Goal: Information Seeking & Learning: Learn about a topic

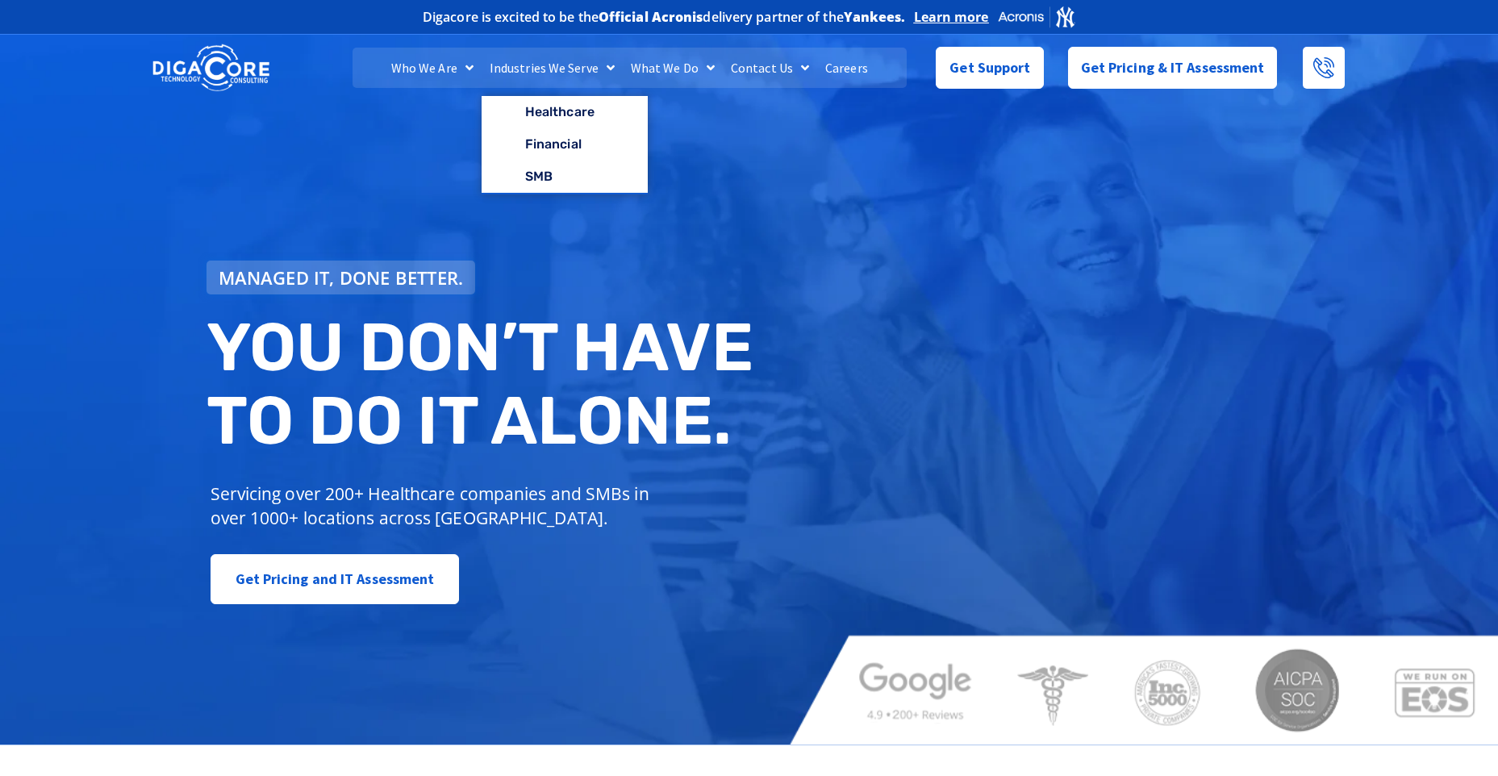
click at [574, 70] on link "Industries We Serve" at bounding box center [552, 68] width 141 height 40
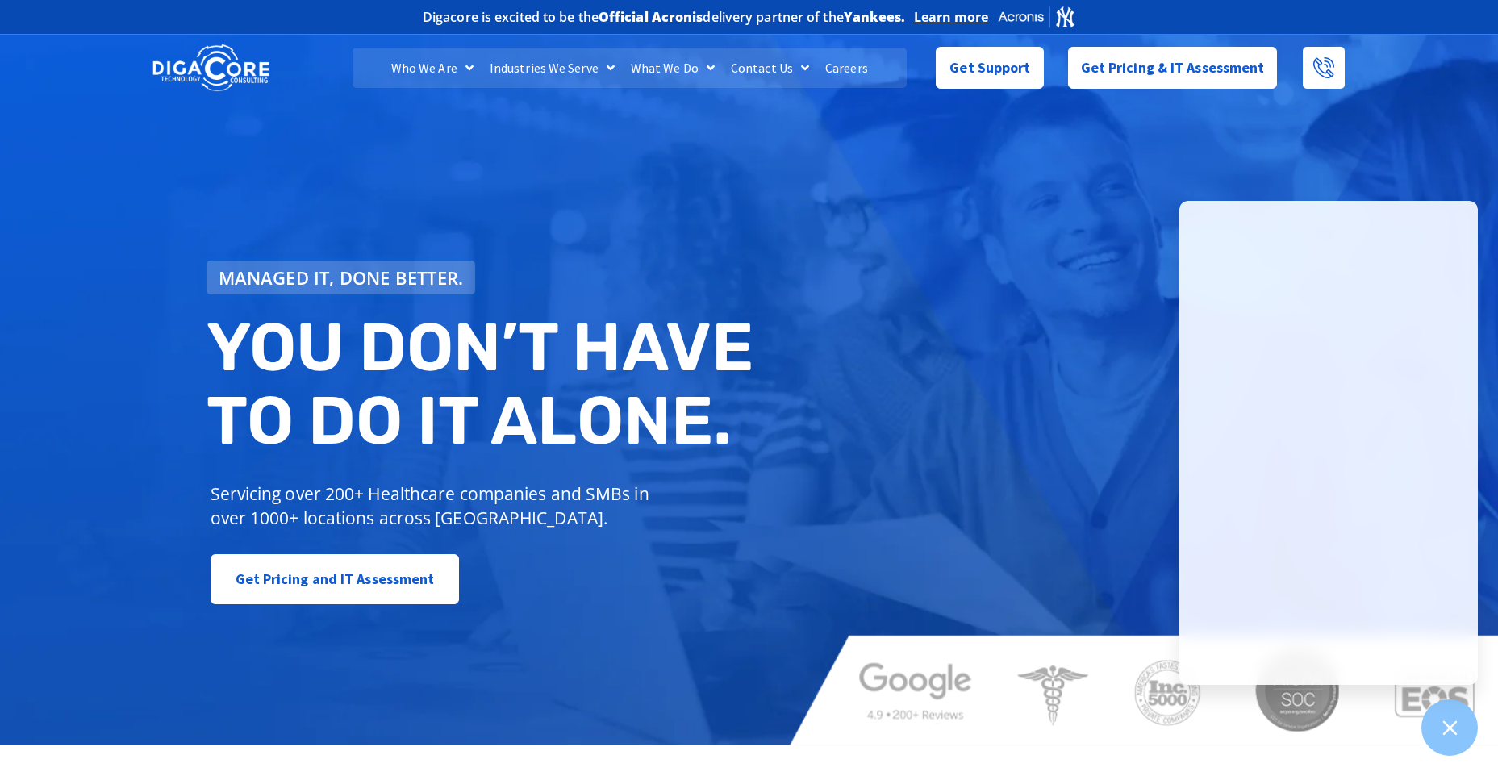
click at [608, 69] on span "Menu" at bounding box center [607, 67] width 16 height 29
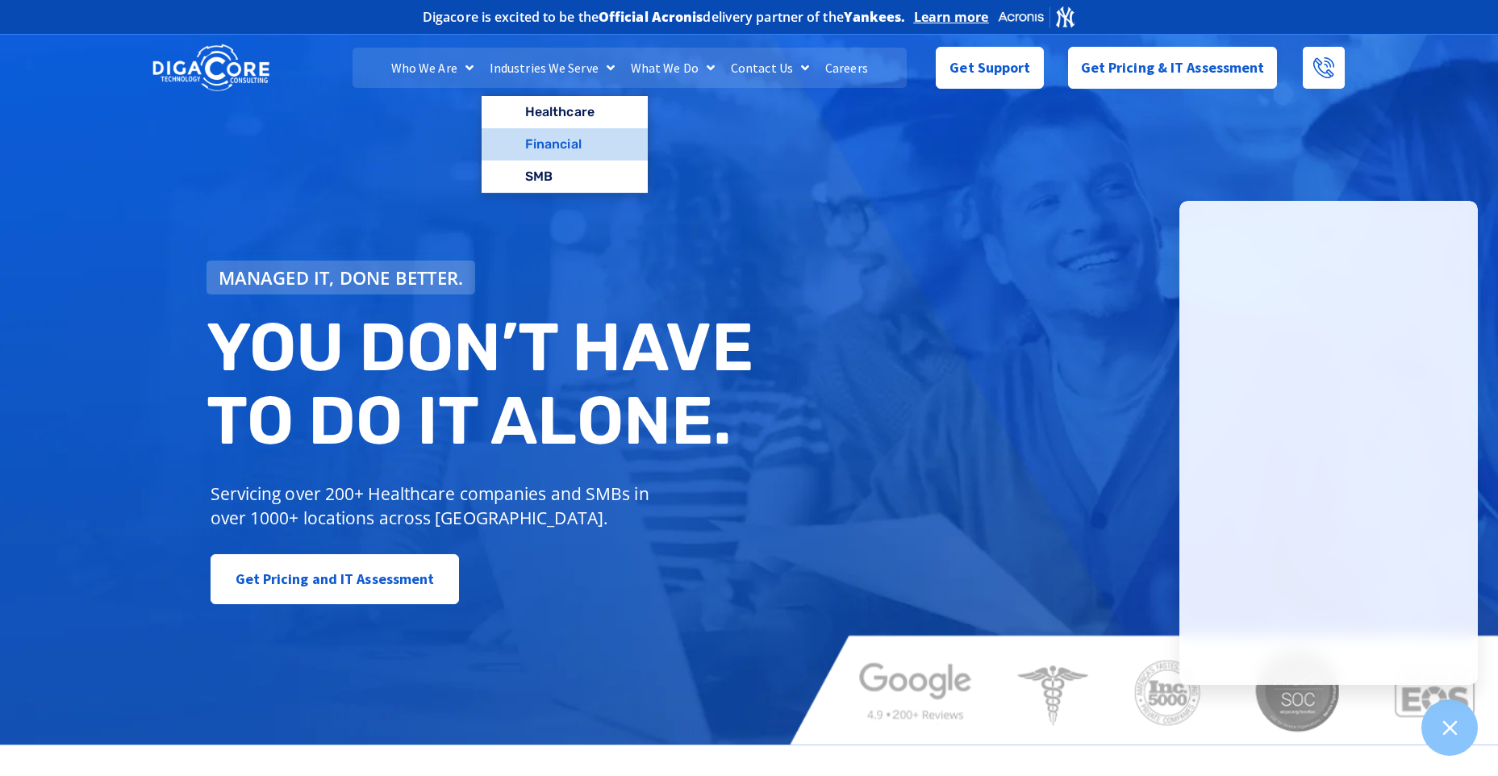
click at [556, 138] on link "Financial" at bounding box center [565, 144] width 166 height 32
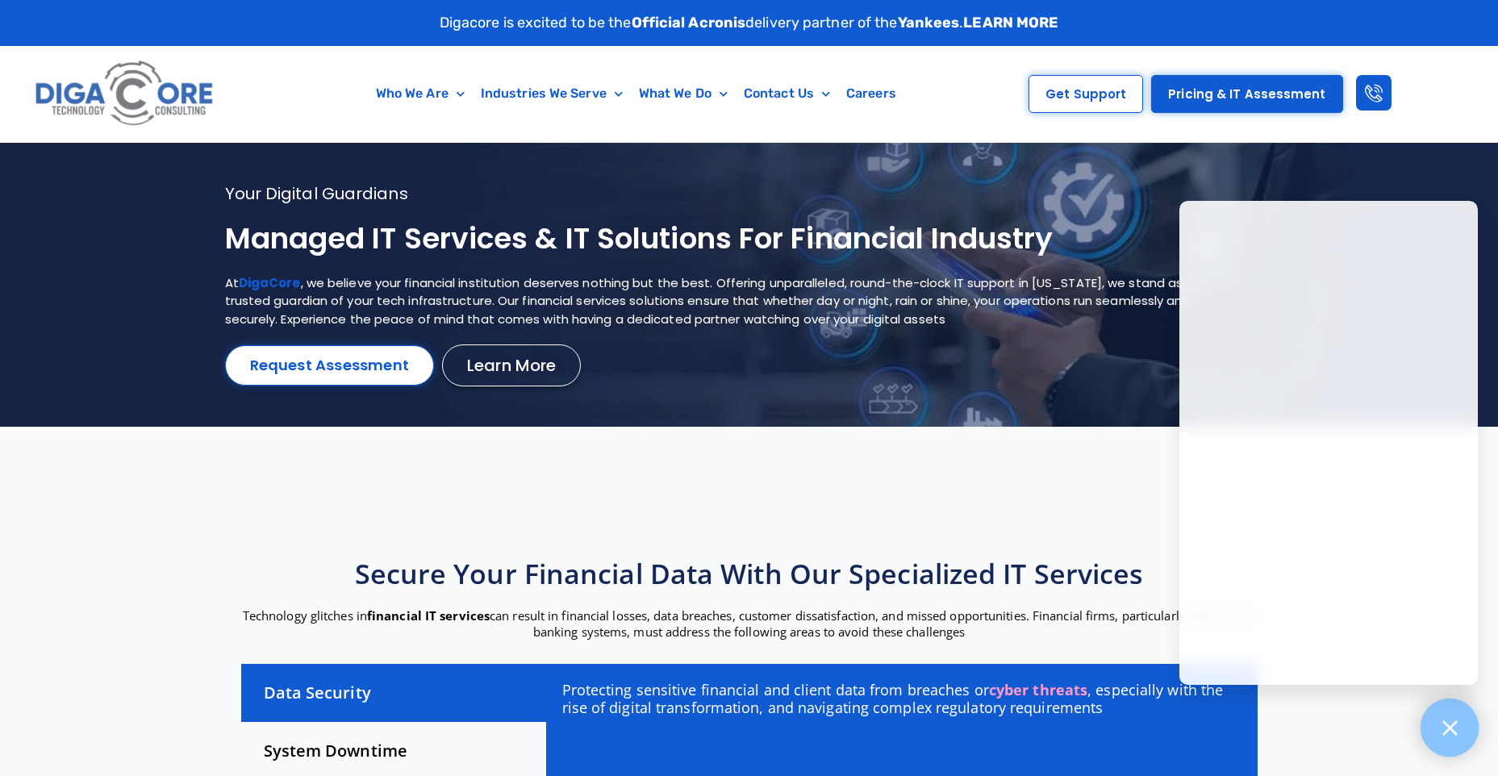
click at [1459, 733] on icon at bounding box center [1449, 727] width 21 height 21
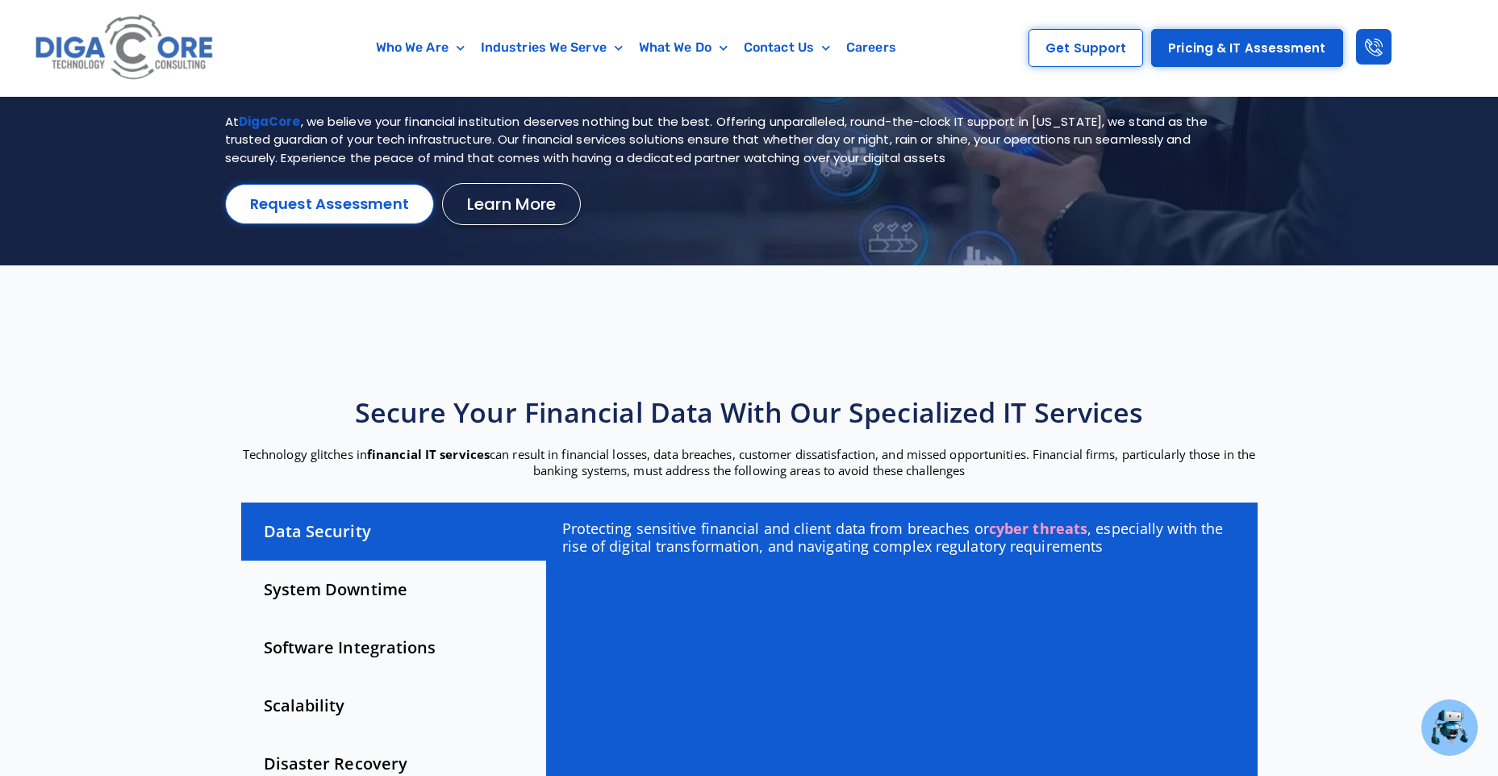
scroll to position [323, 0]
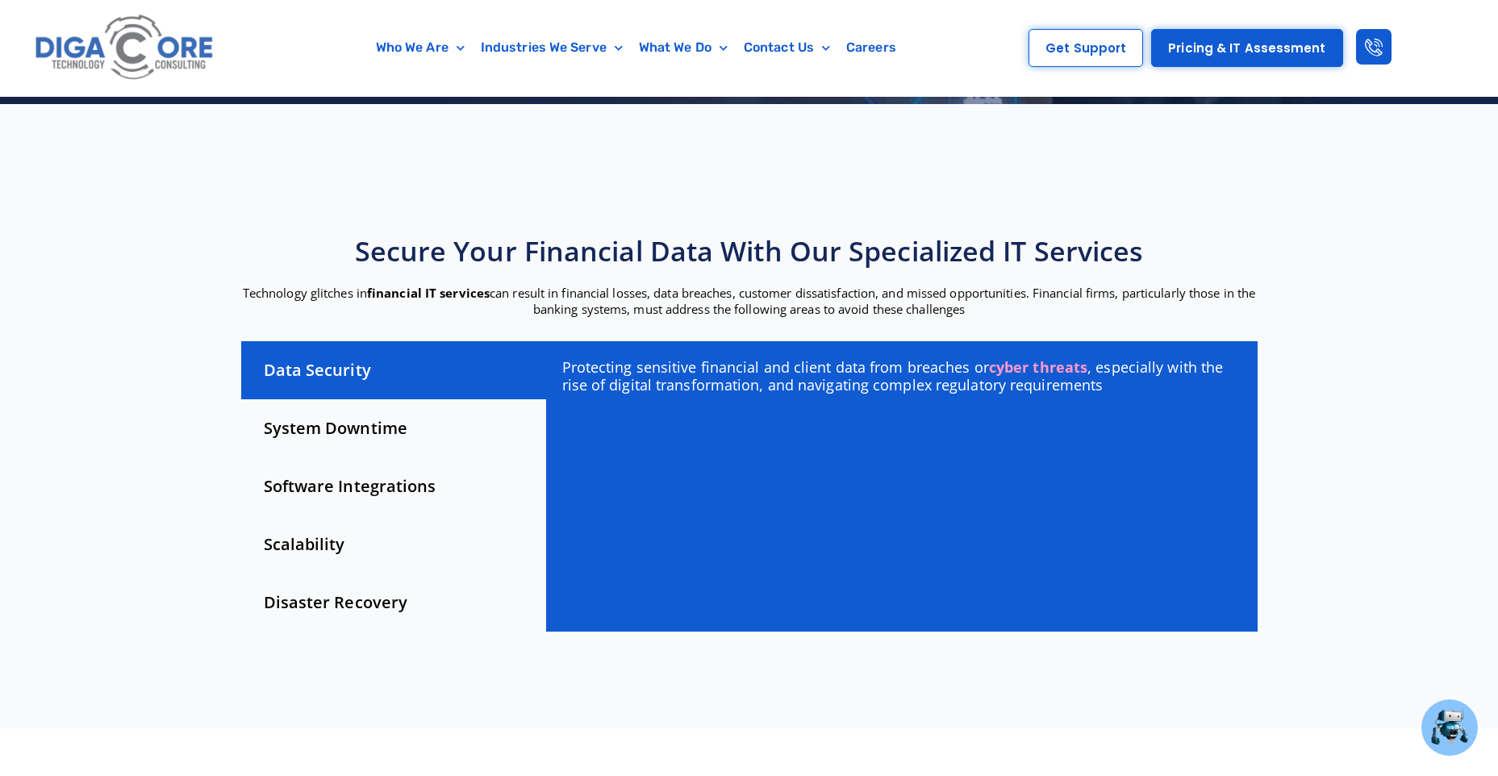
click at [379, 427] on div "System Downtime" at bounding box center [393, 428] width 305 height 58
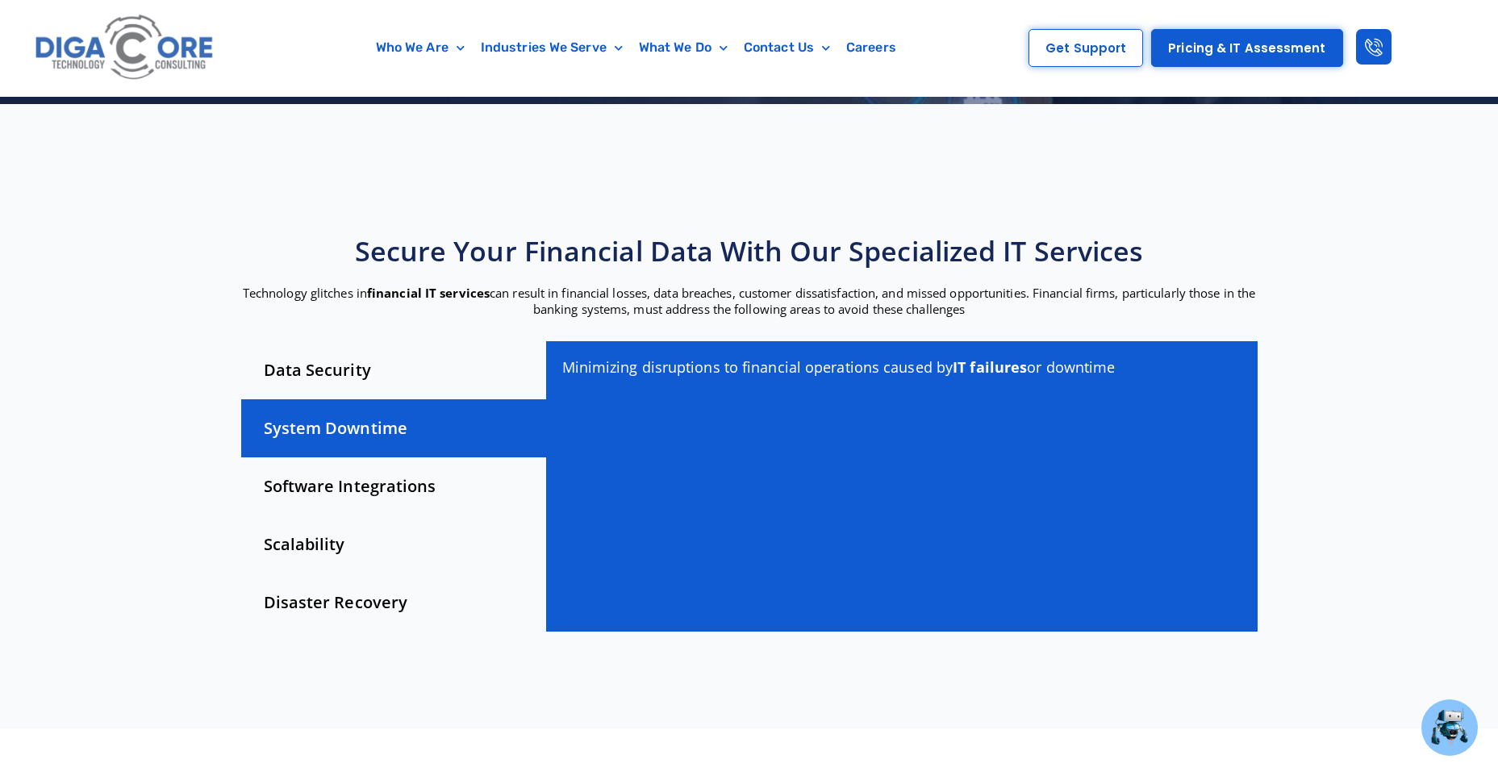
click at [322, 492] on div "Software Integrations" at bounding box center [393, 486] width 305 height 58
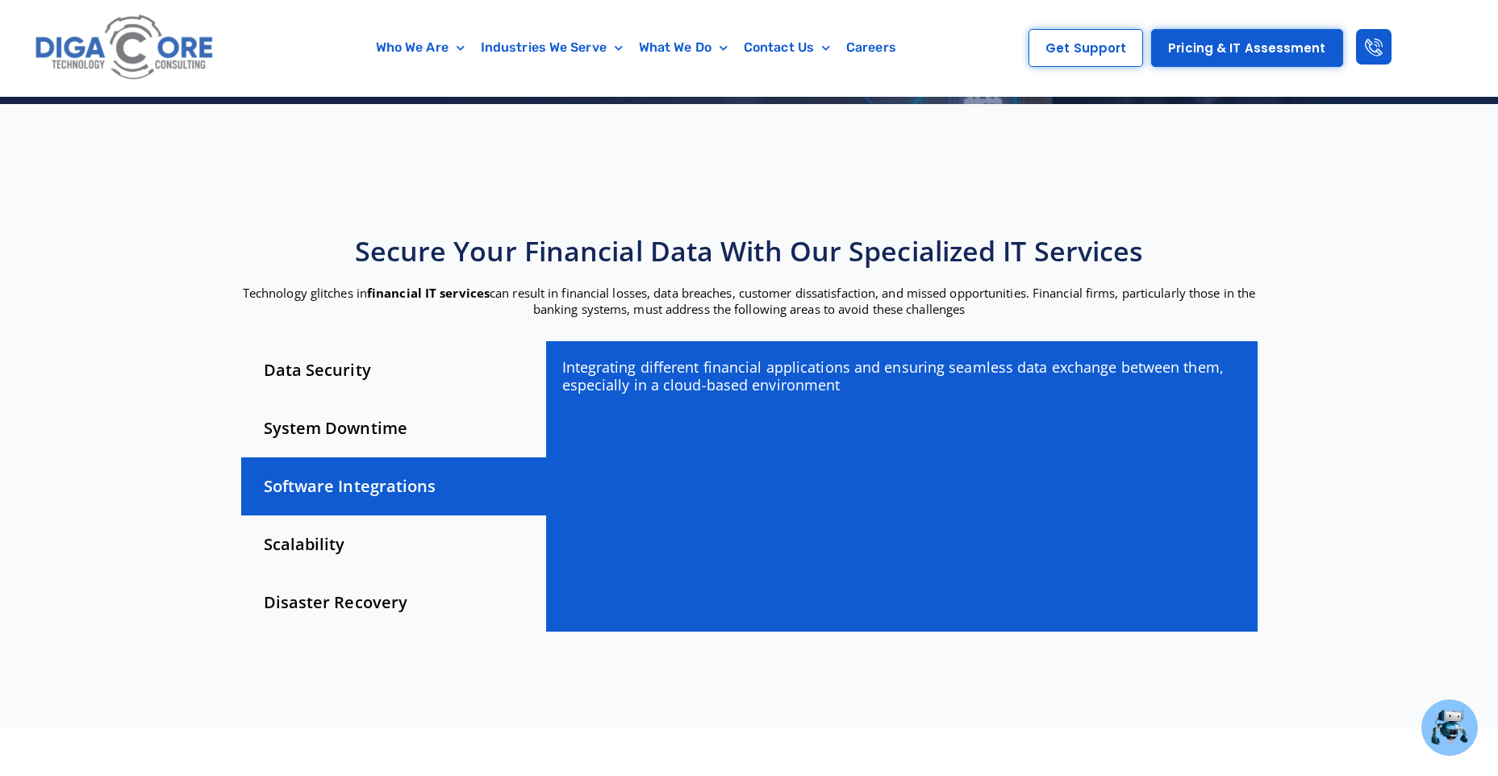
scroll to position [484, 0]
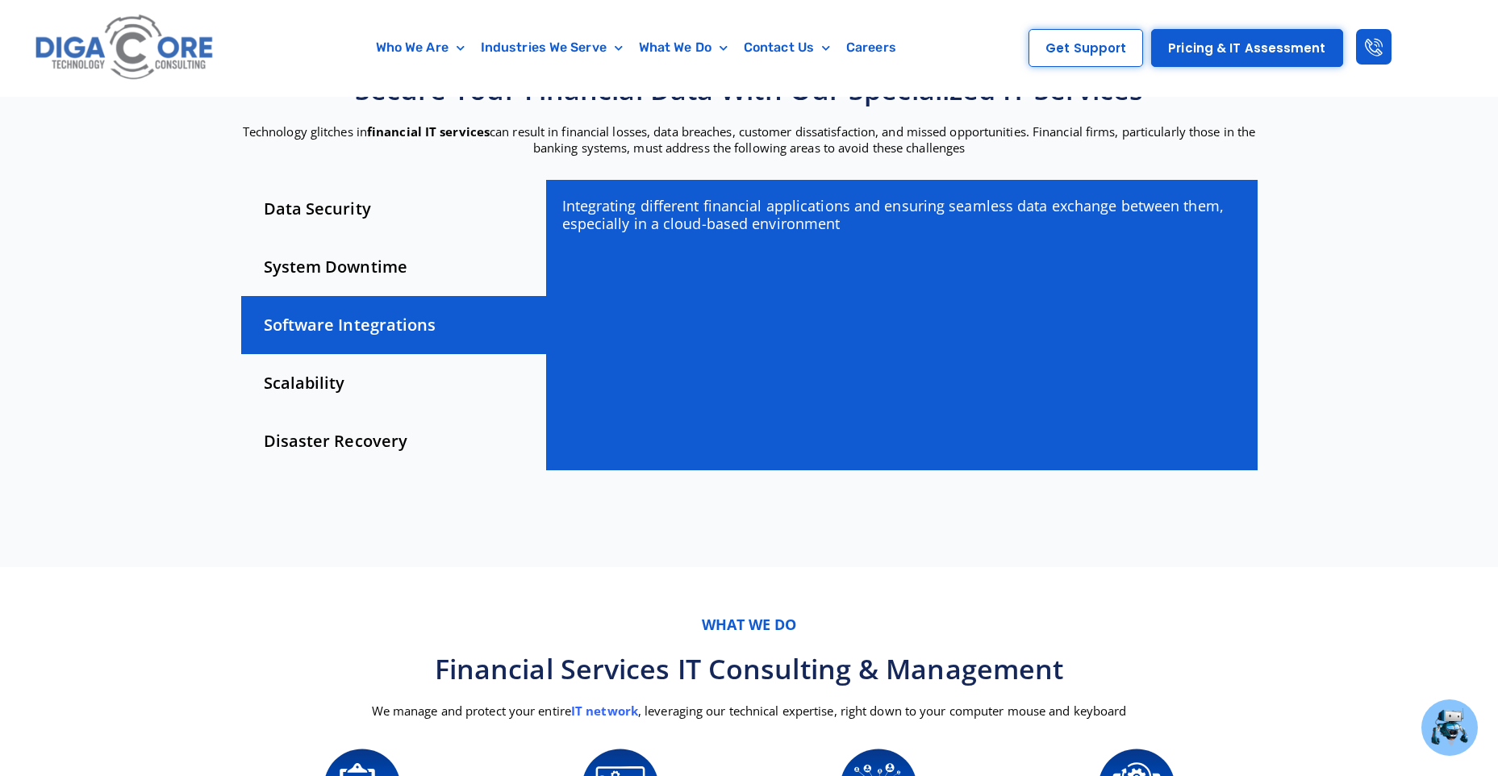
click at [346, 394] on div "Scalability" at bounding box center [393, 383] width 305 height 58
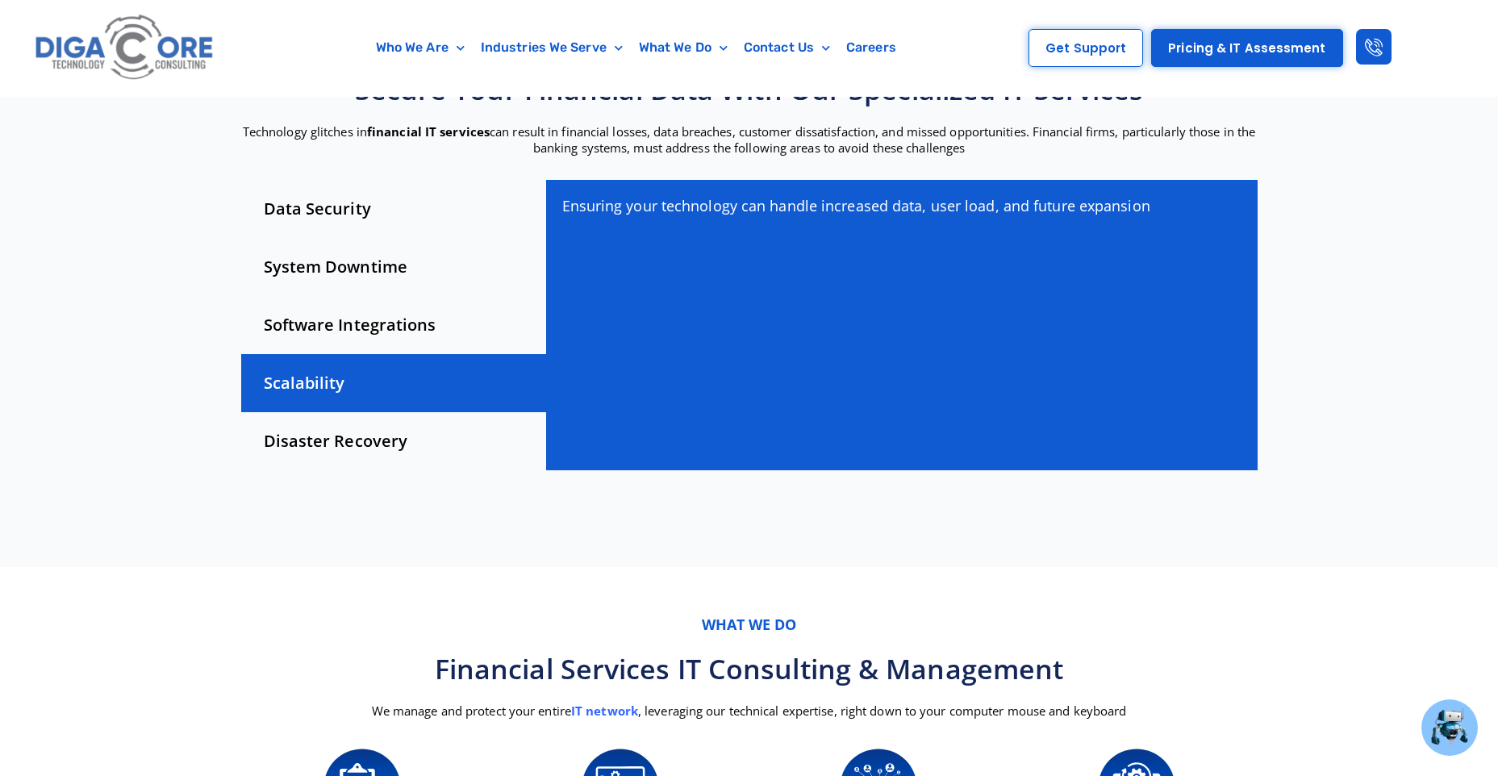
click at [342, 442] on div "Disaster Recovery" at bounding box center [393, 441] width 305 height 58
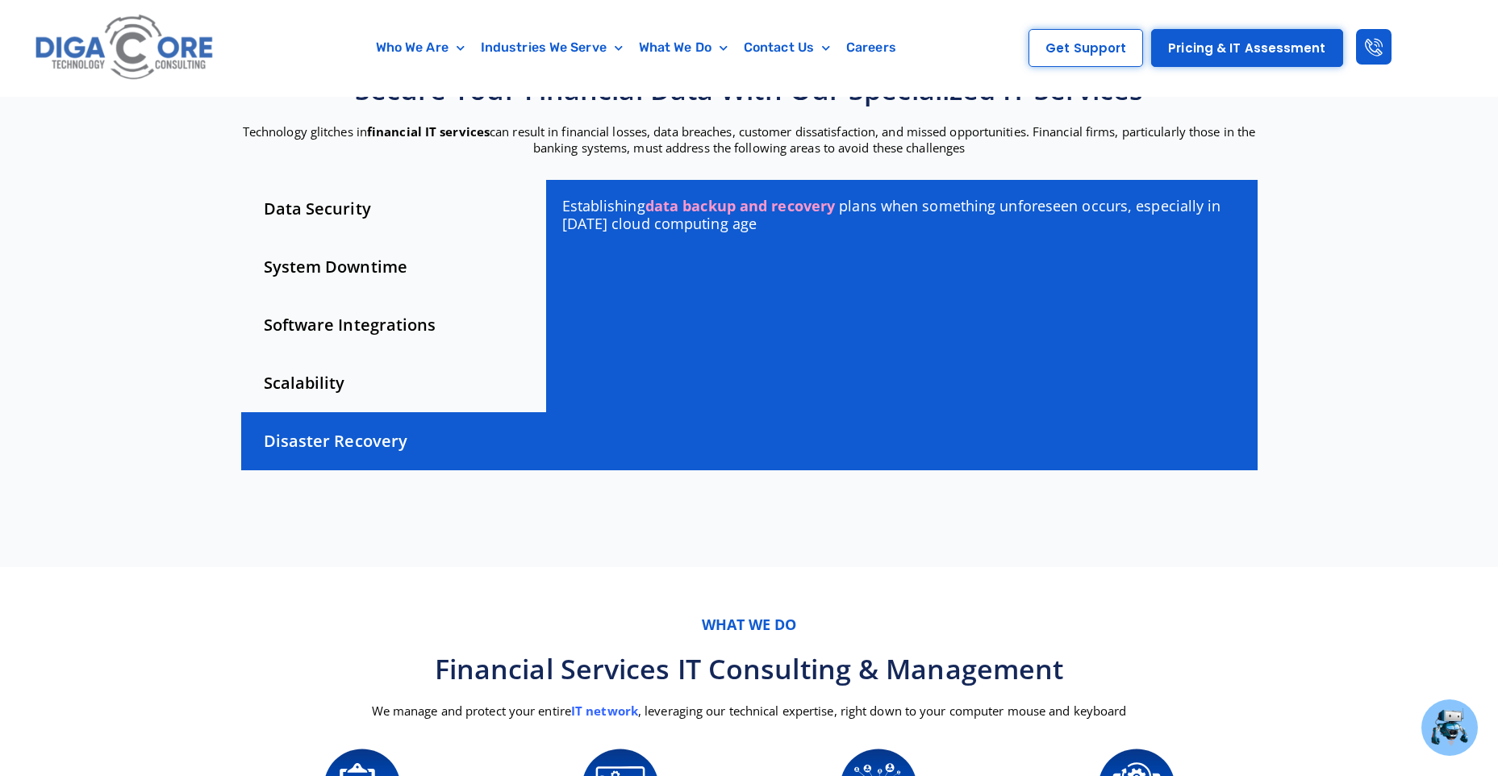
click at [346, 396] on div "Scalability" at bounding box center [393, 383] width 305 height 58
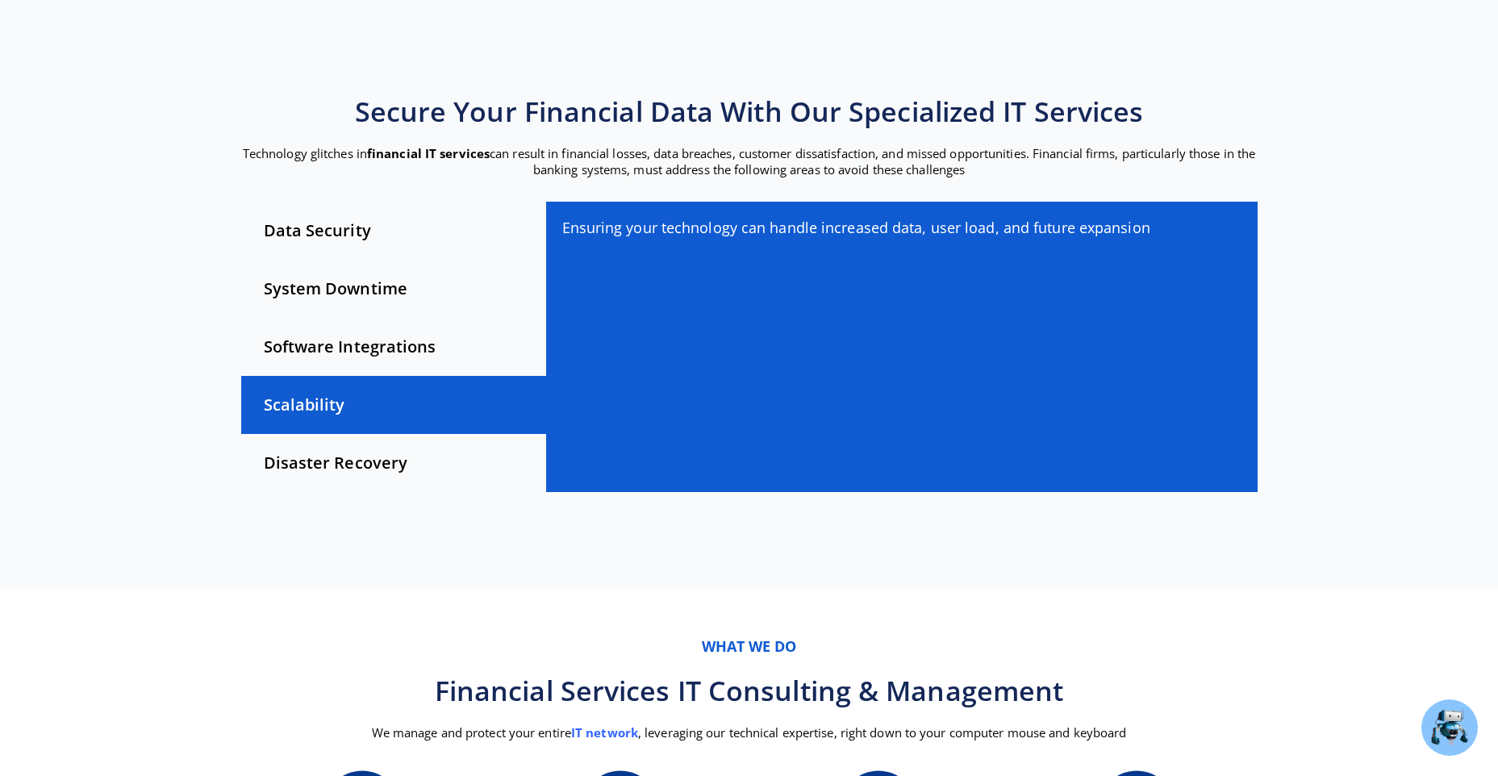
scroll to position [0, 0]
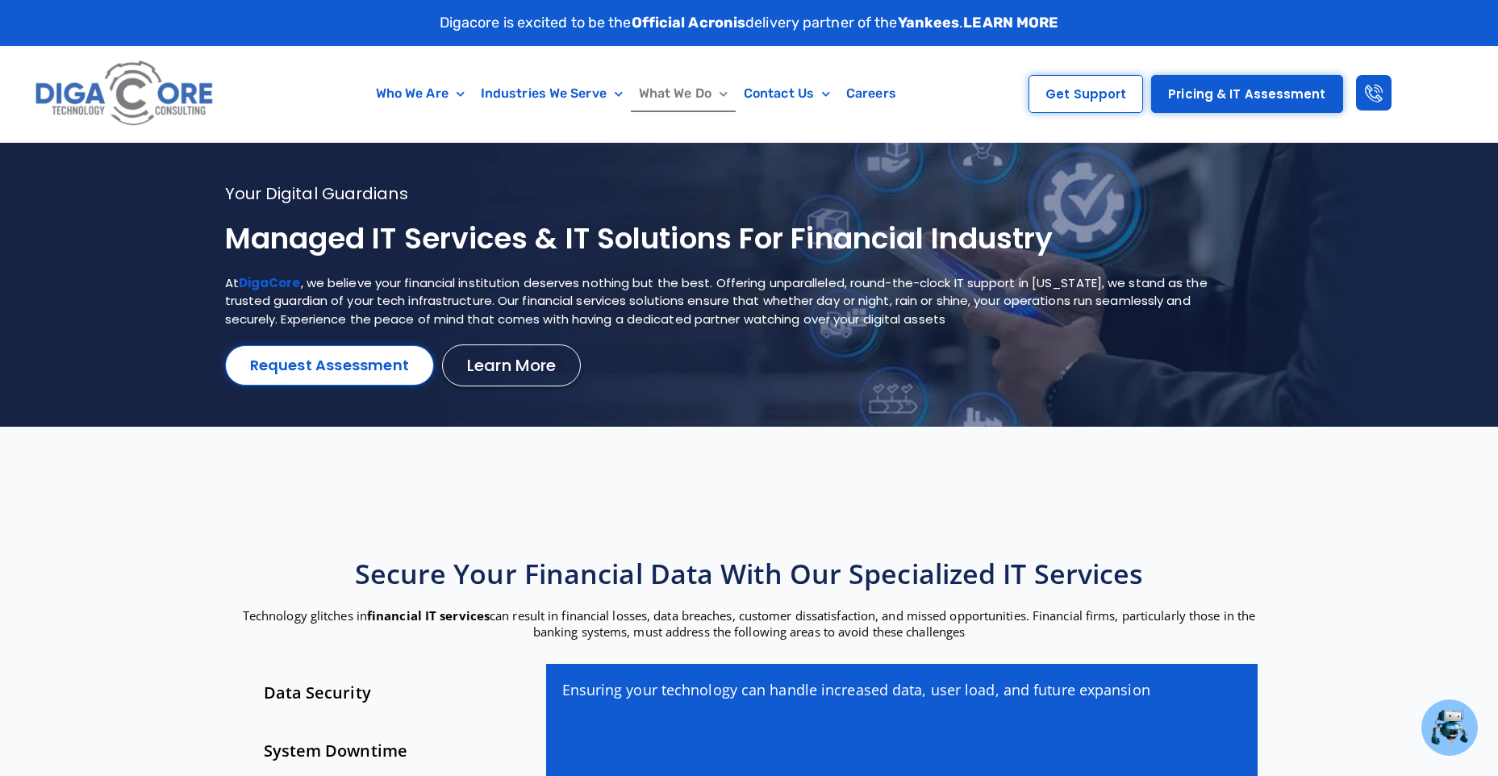
click at [688, 99] on link "What We Do" at bounding box center [683, 93] width 105 height 37
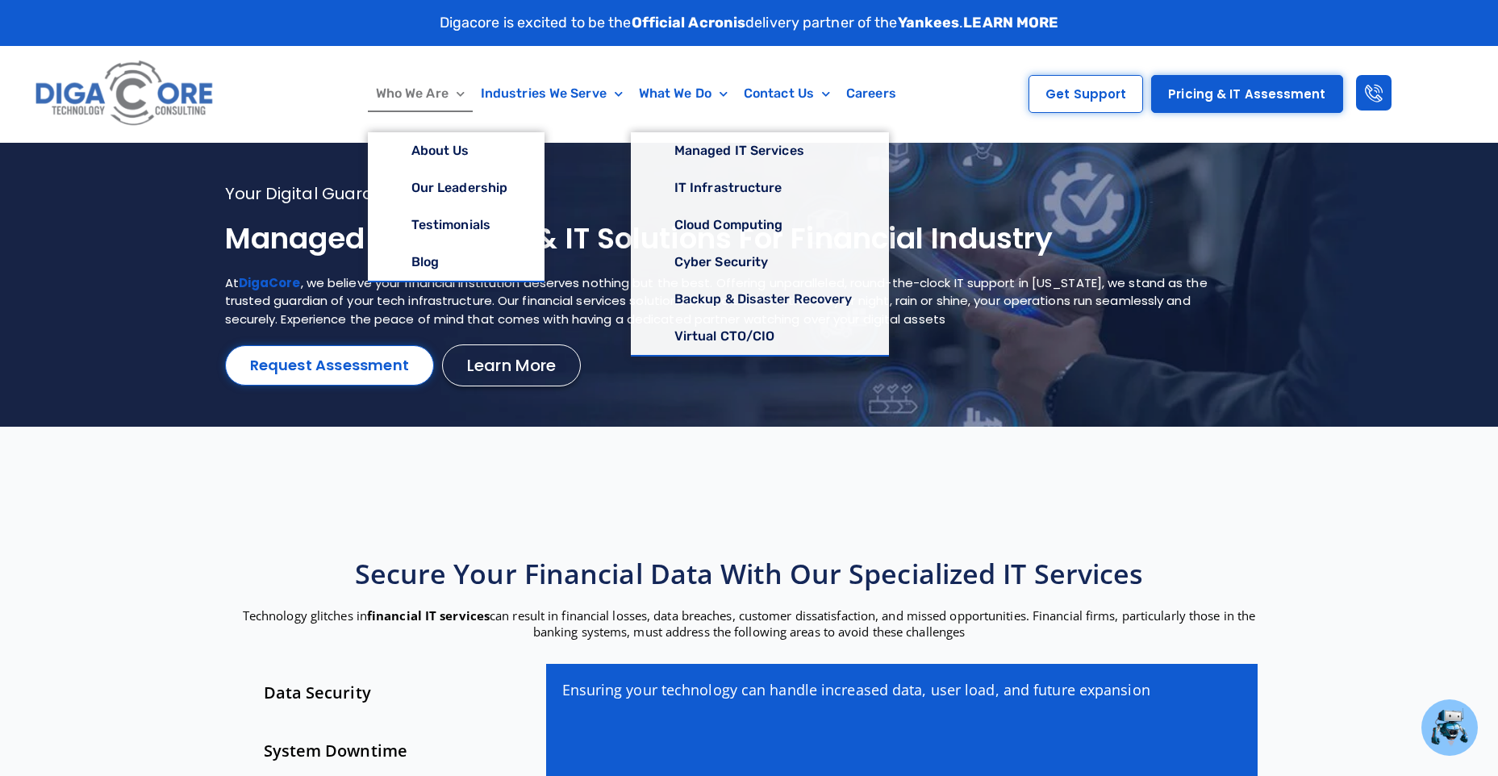
click at [421, 97] on link "Who We Are" at bounding box center [420, 93] width 105 height 37
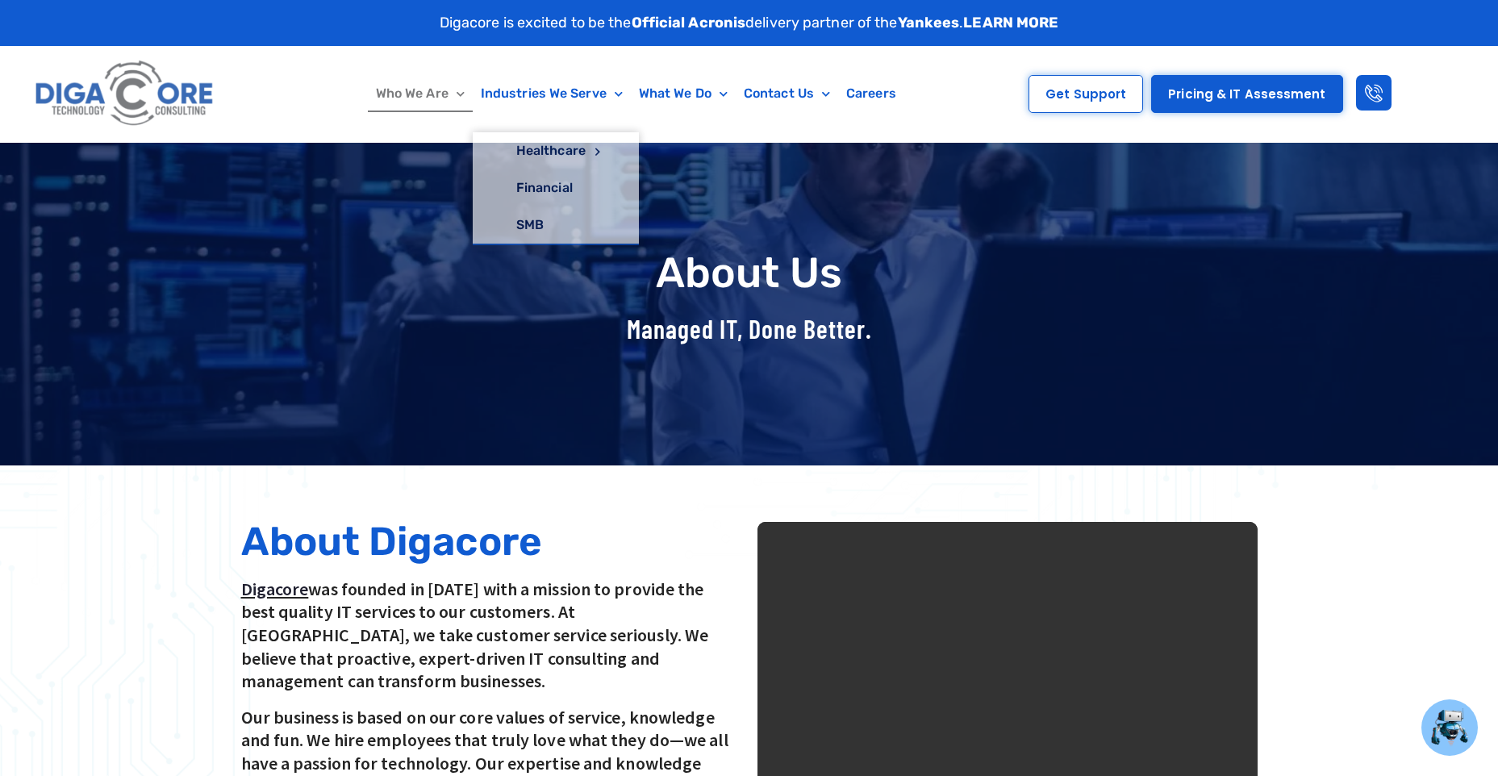
click at [677, 69] on div "Who We Are About Us Our Leadership Testimonials Blog Industries We Serve Health…" at bounding box center [606, 94] width 741 height 96
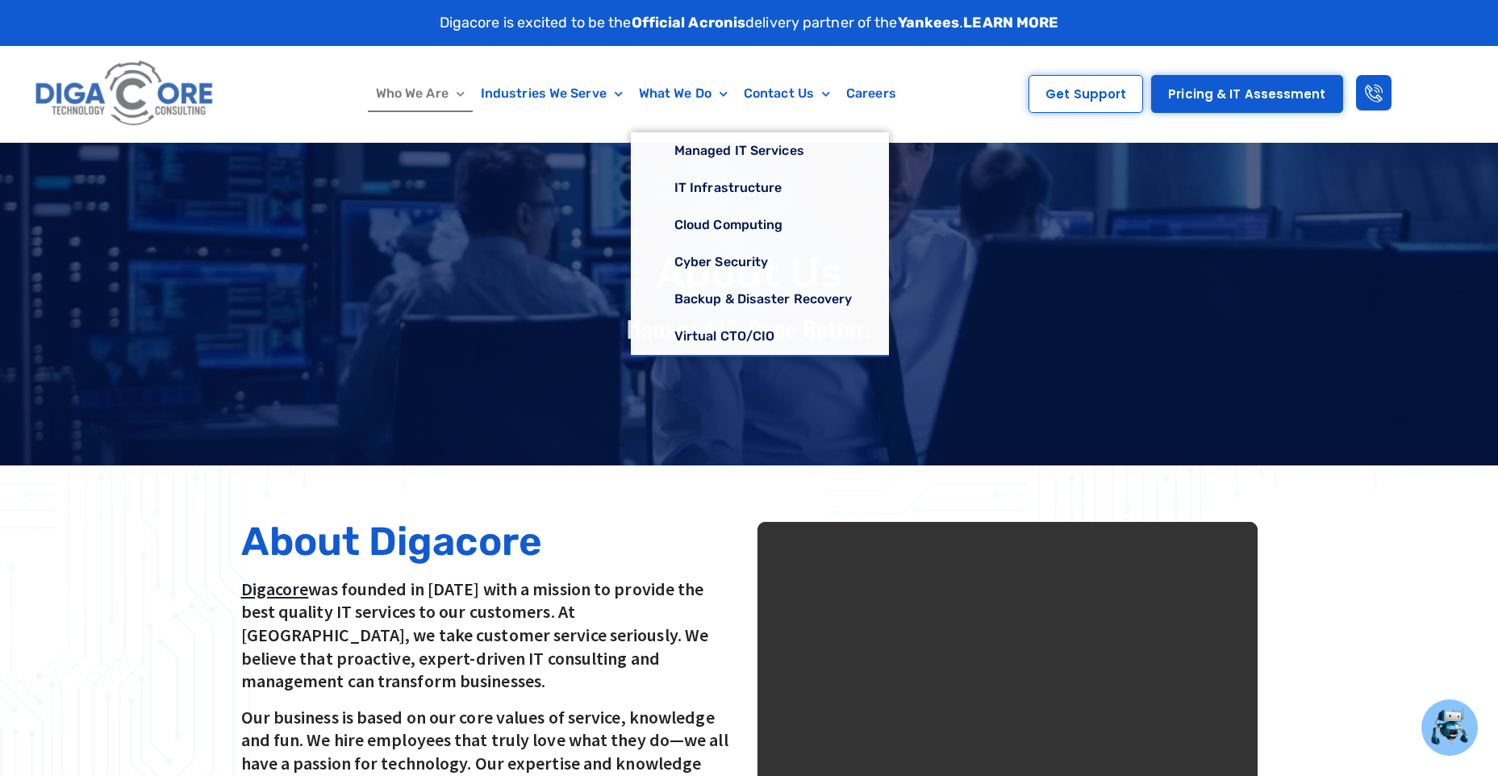
click at [741, 549] on h2 "About Digacore" at bounding box center [491, 542] width 500 height 40
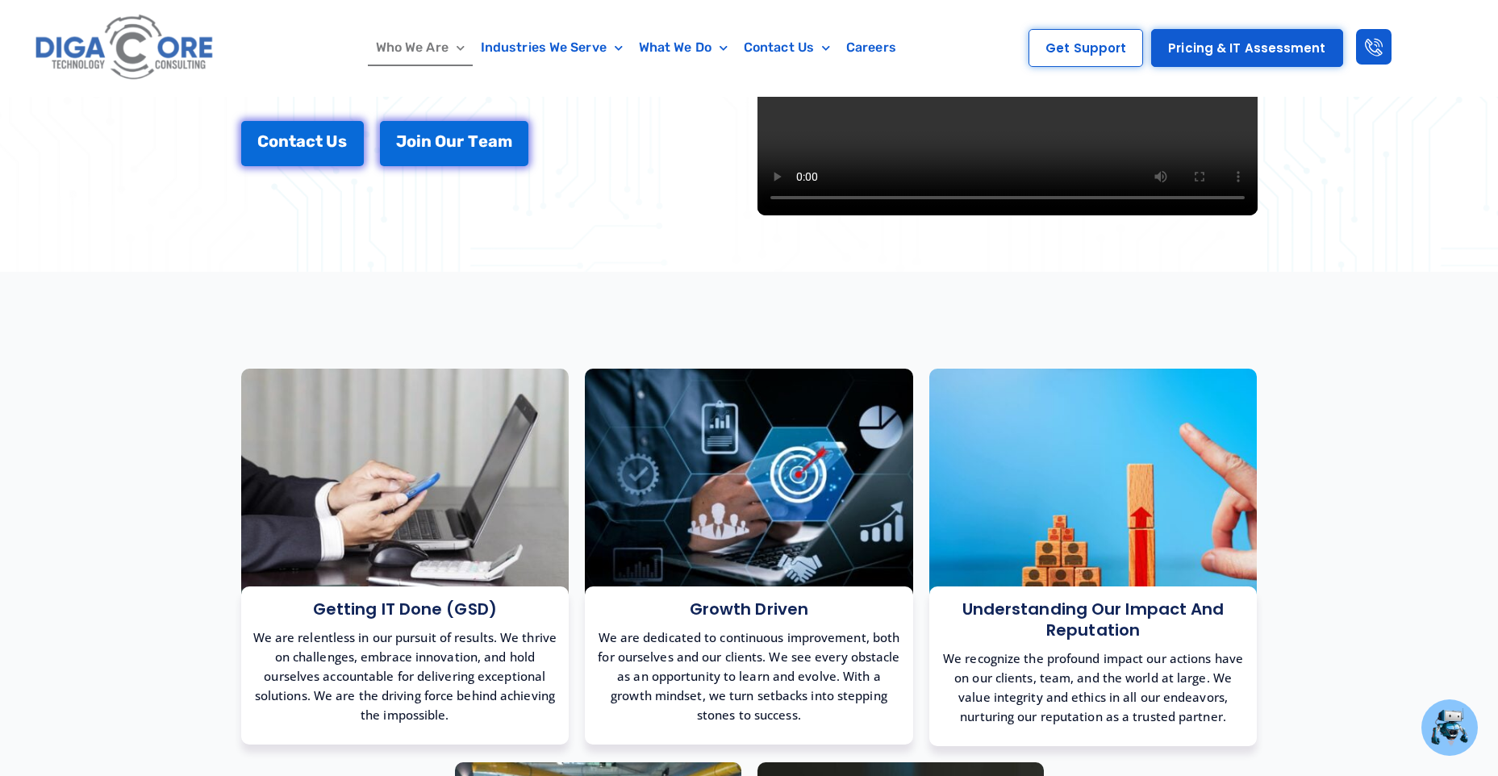
scroll to position [1130, 0]
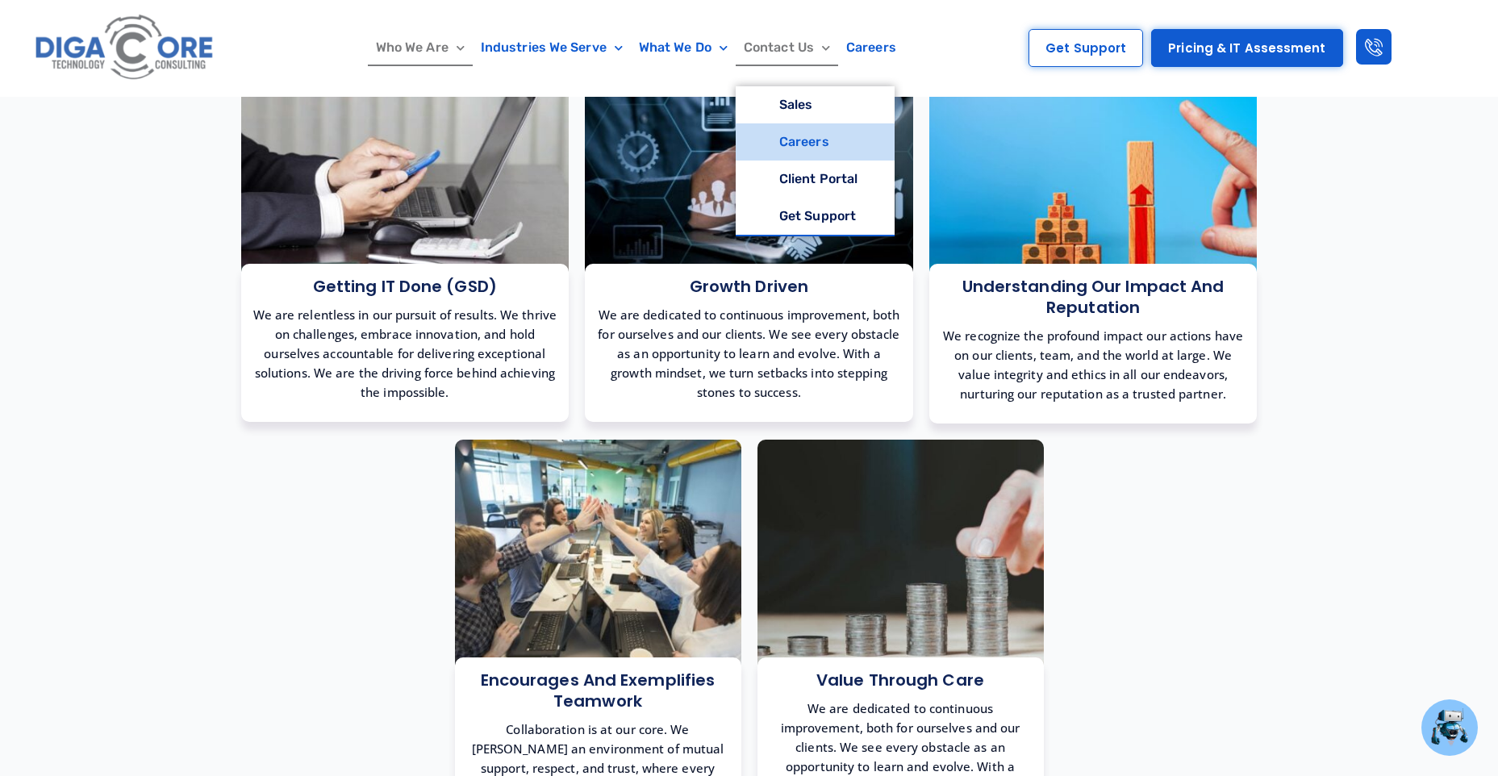
click at [804, 140] on link "Careers" at bounding box center [815, 141] width 159 height 37
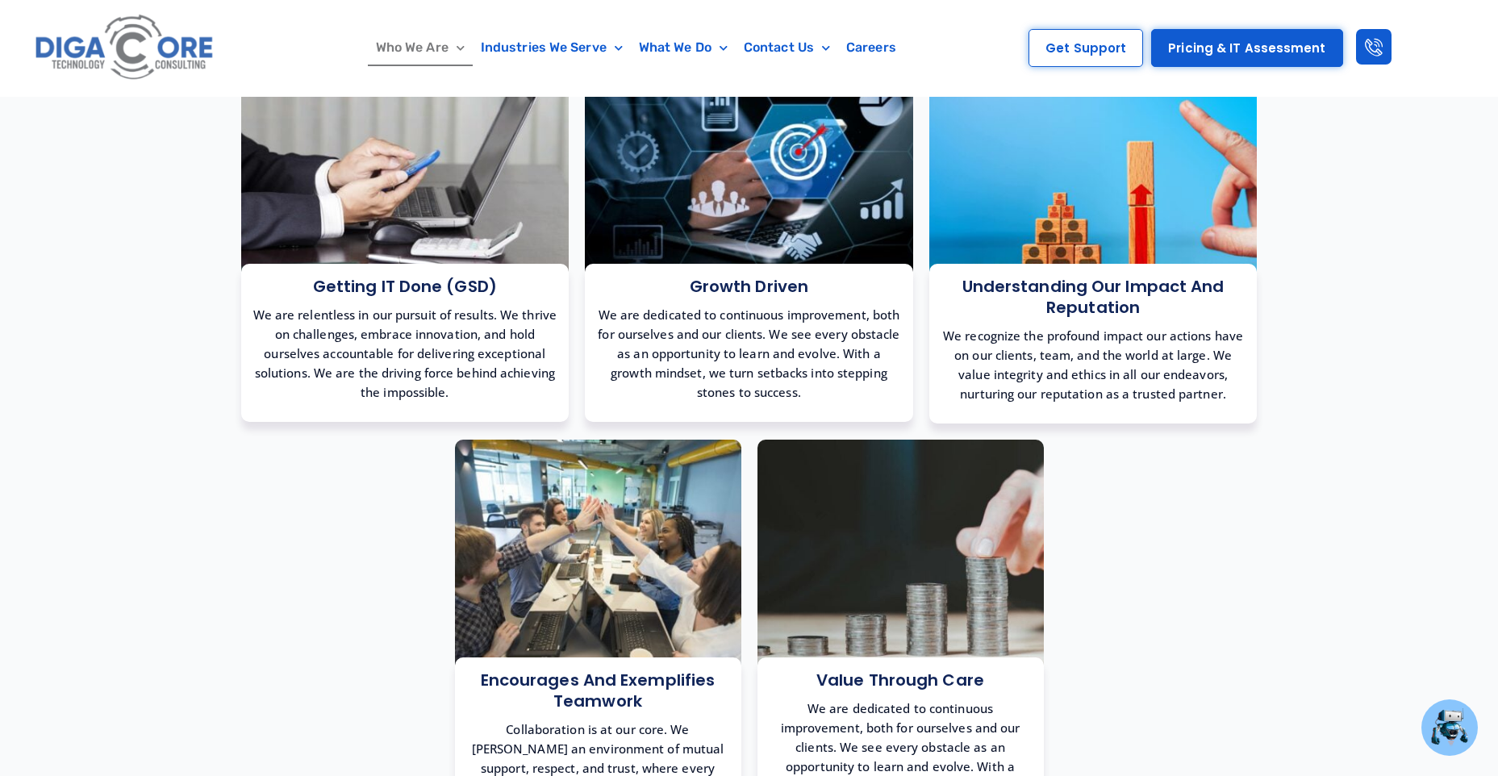
click at [131, 40] on img at bounding box center [125, 48] width 189 height 80
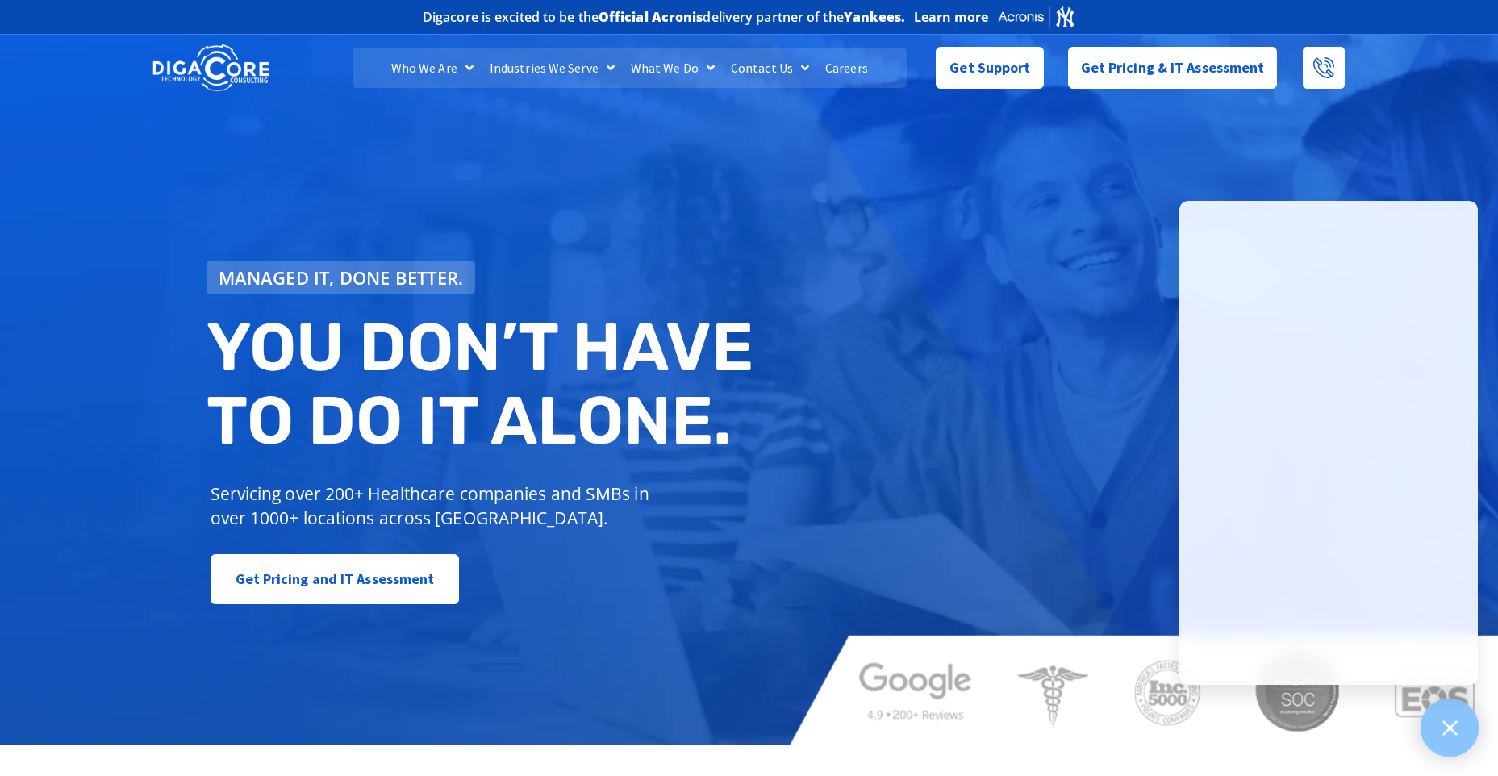
click at [1459, 722] on icon at bounding box center [1449, 727] width 21 height 21
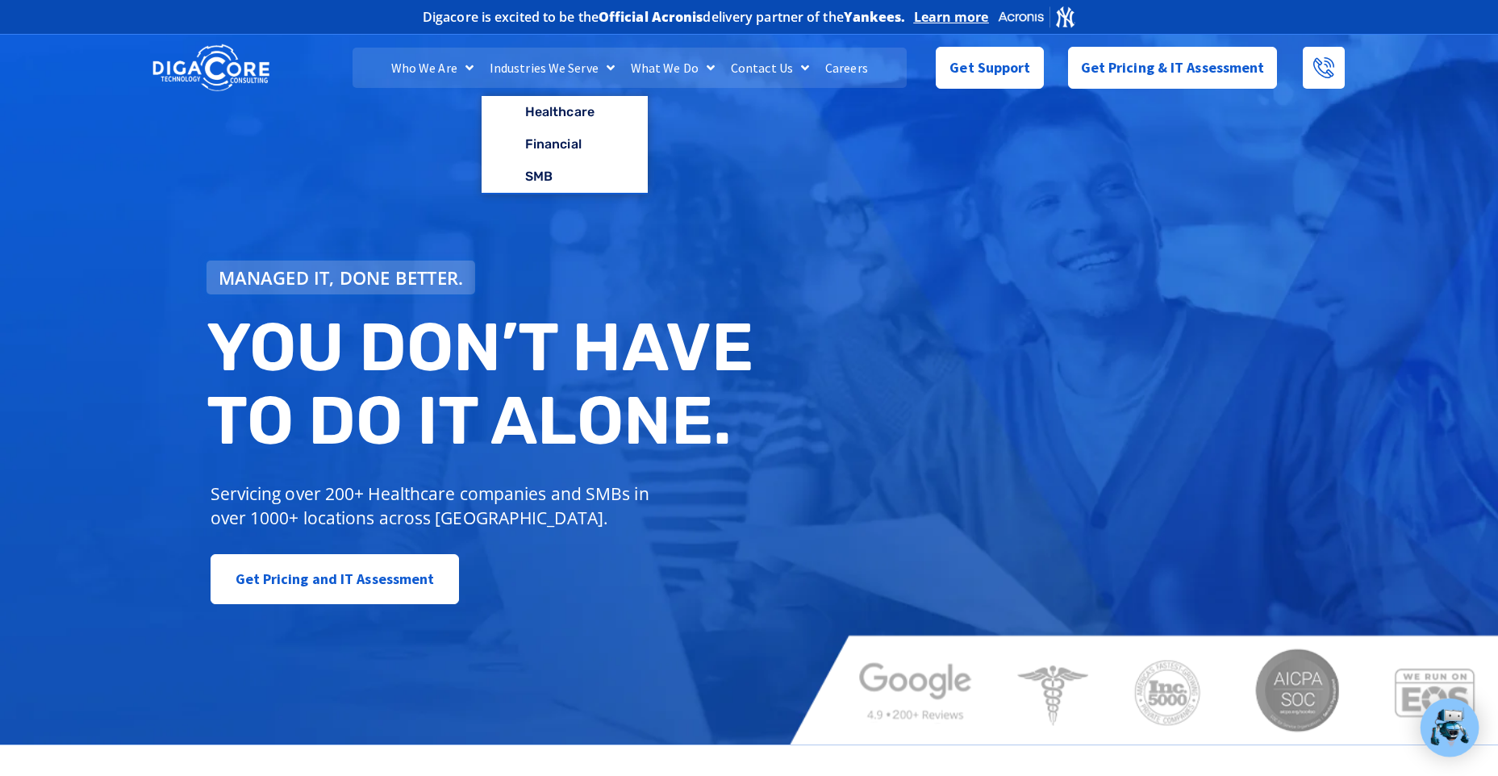
click at [612, 68] on span "Menu" at bounding box center [607, 67] width 16 height 29
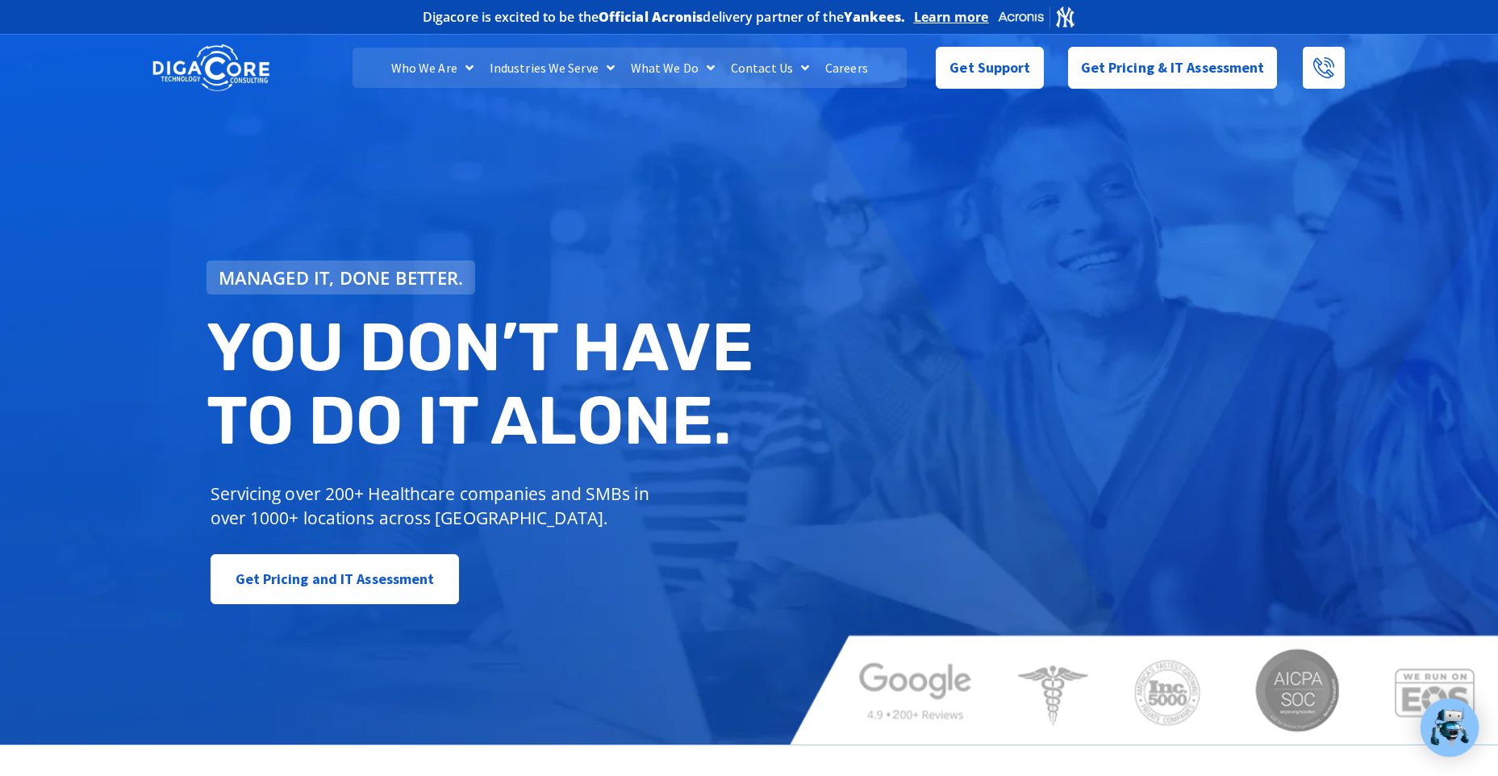
click at [612, 68] on span "Menu" at bounding box center [607, 67] width 16 height 29
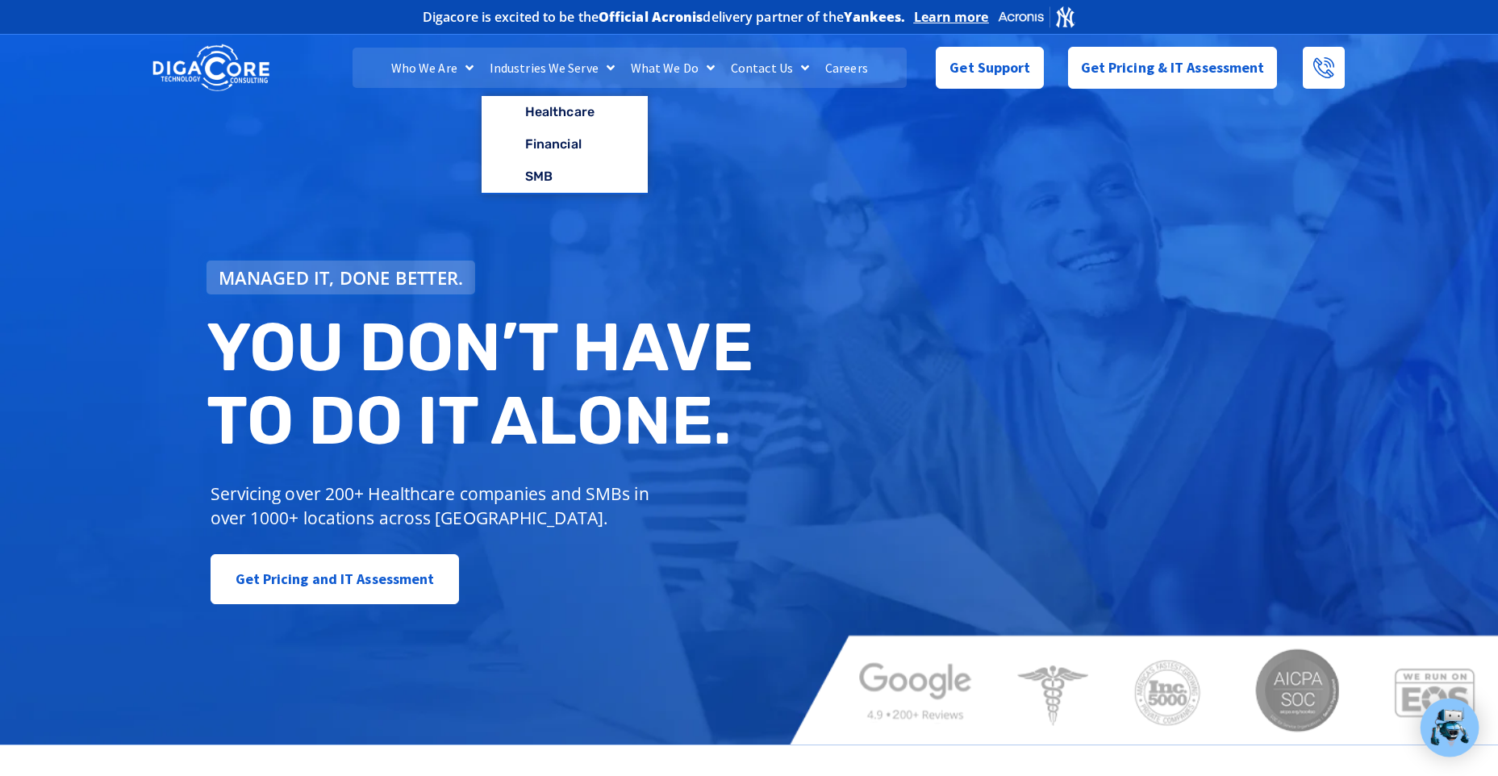
click at [535, 44] on div "Who We Are About Us Our Leadership Testimonials Blog Industries We Serve Health…" at bounding box center [749, 68] width 1210 height 67
click at [561, 141] on link "Financial" at bounding box center [565, 144] width 166 height 32
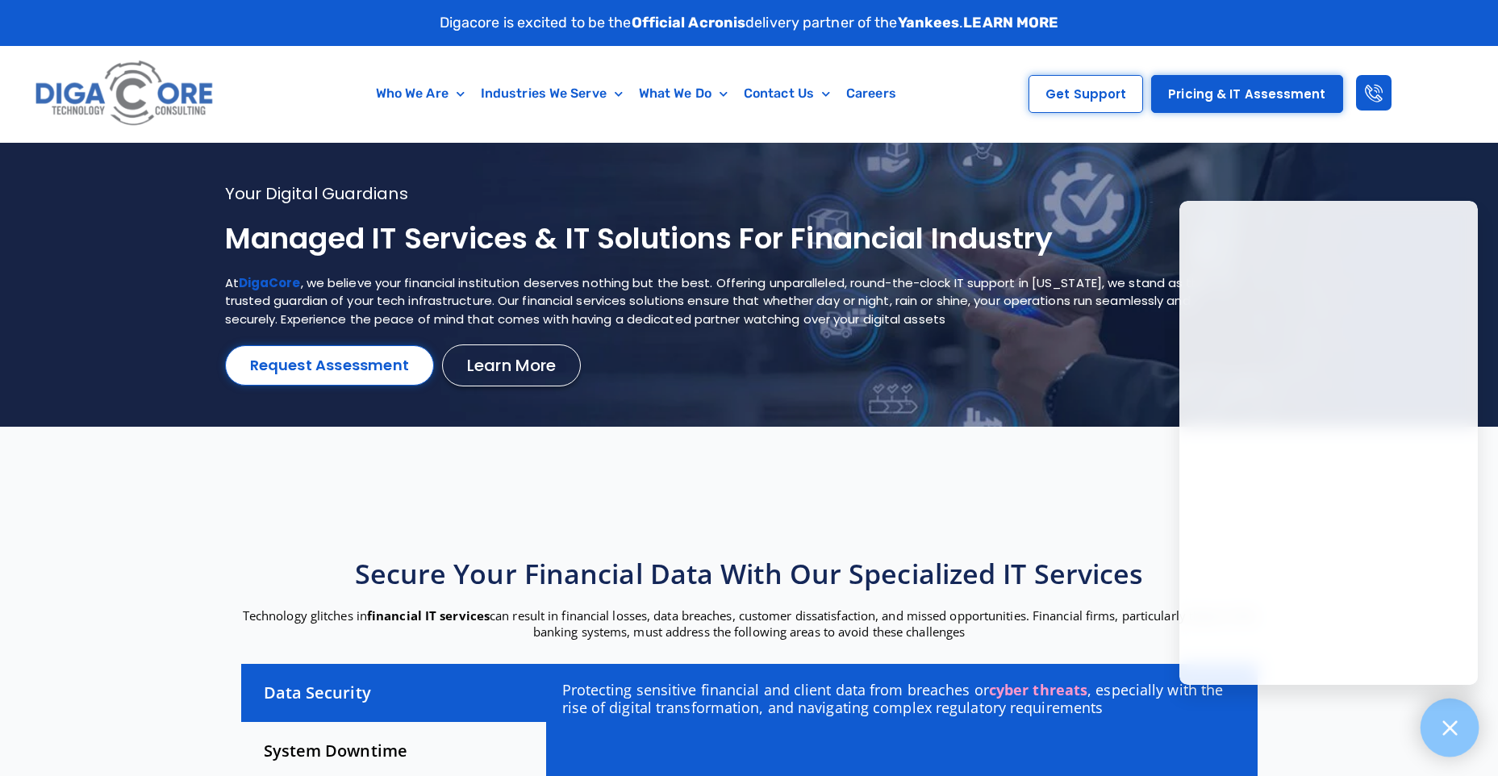
click at [1457, 731] on icon at bounding box center [1449, 727] width 21 height 21
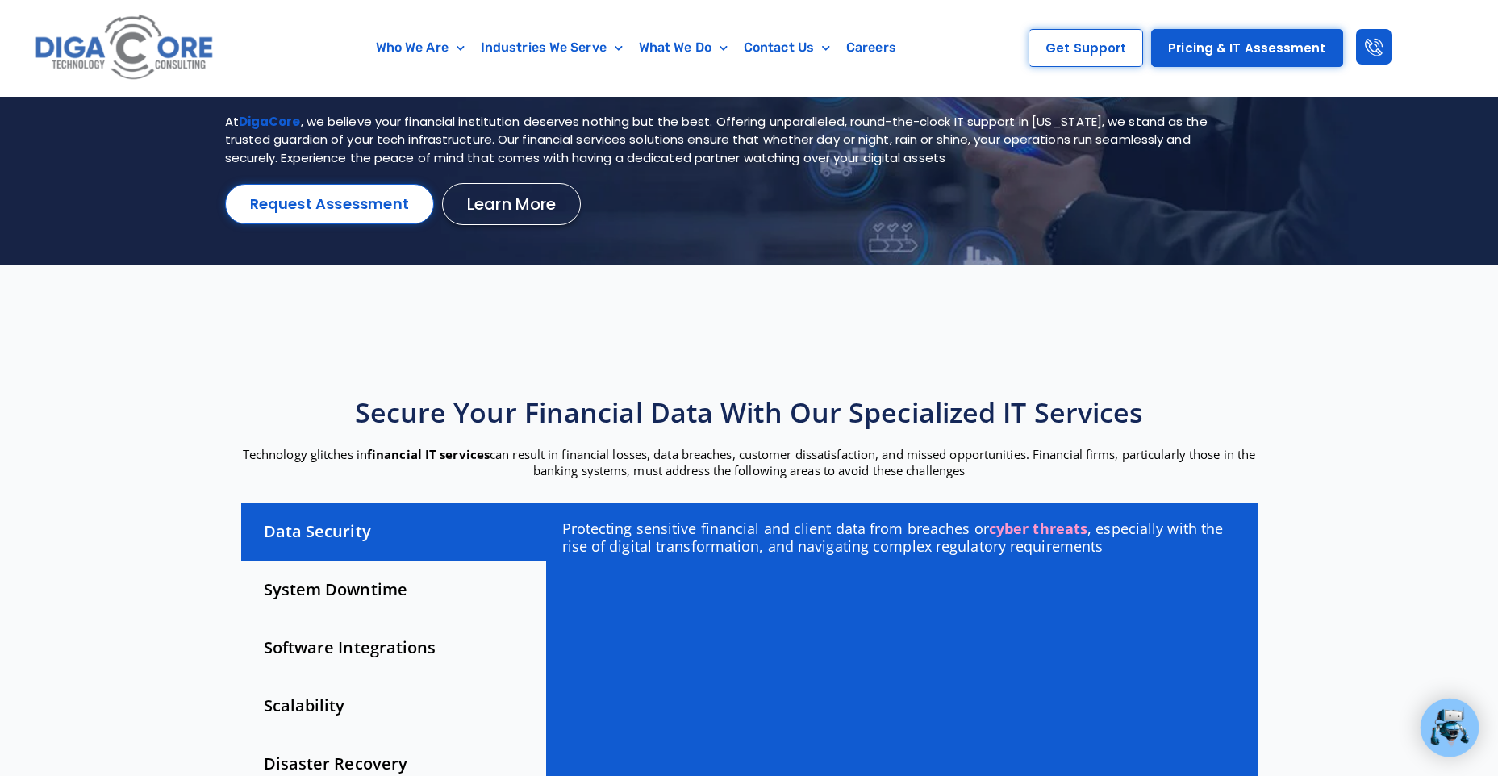
scroll to position [323, 0]
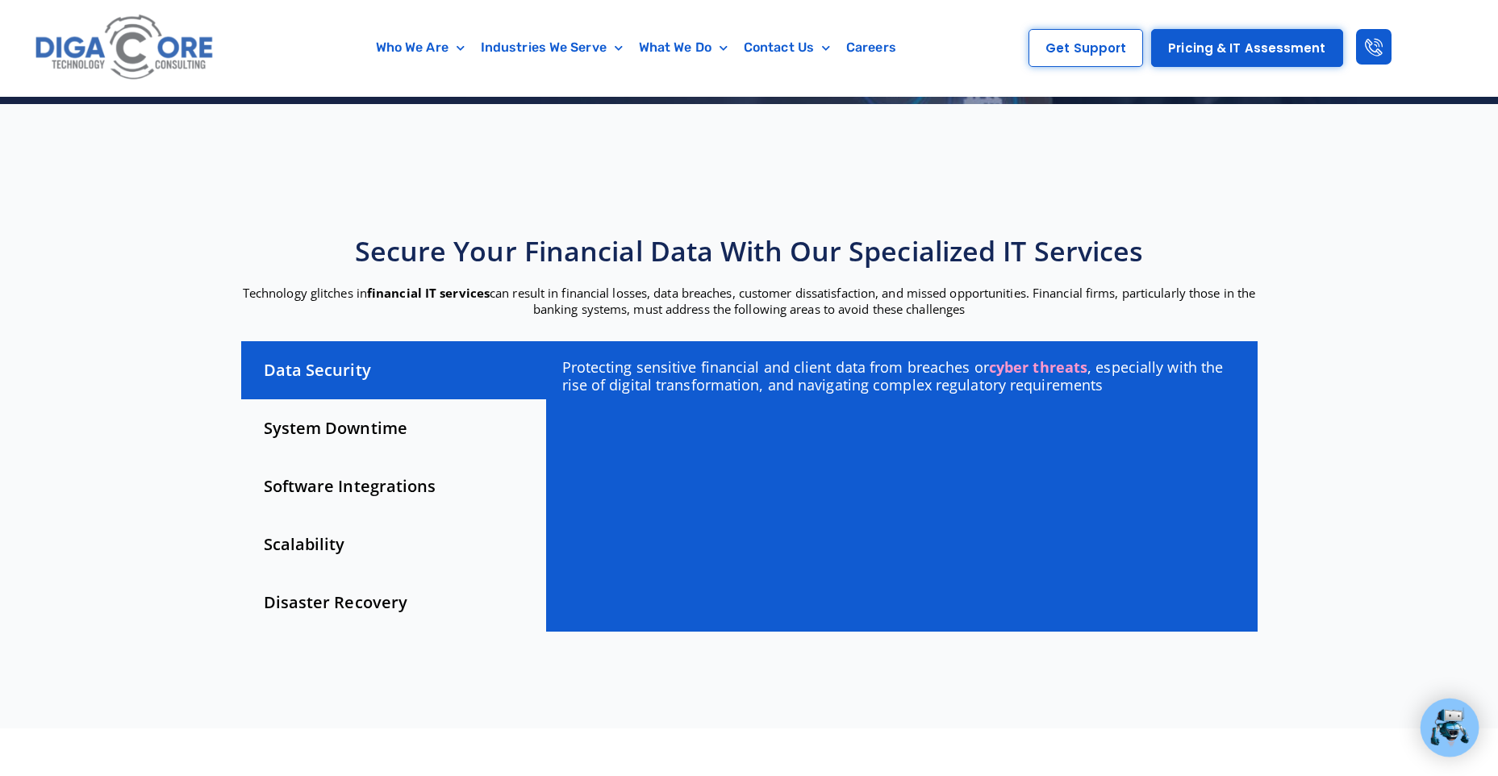
click at [339, 605] on div "Disaster Recovery" at bounding box center [393, 603] width 305 height 58
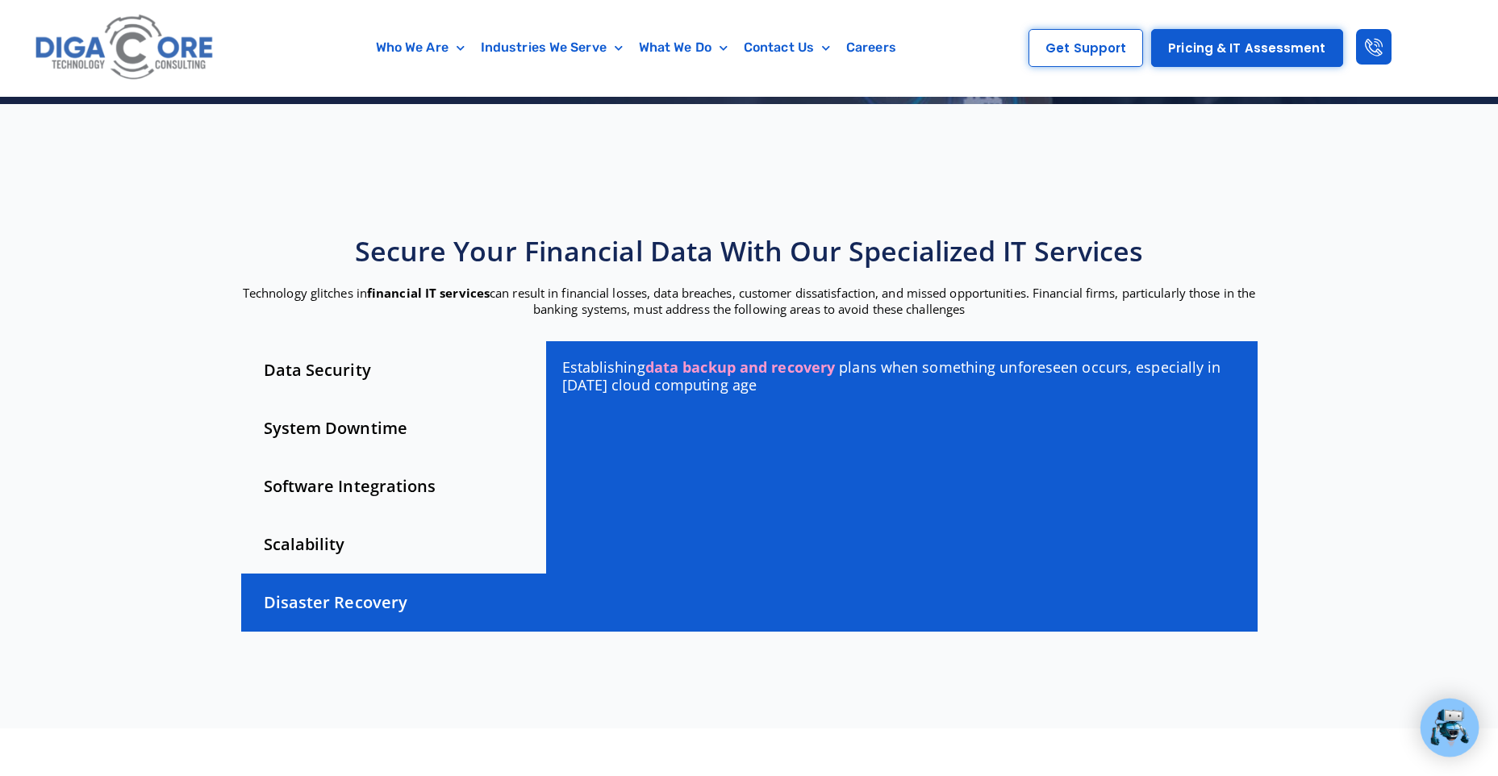
click at [299, 549] on div "Scalability" at bounding box center [393, 545] width 305 height 58
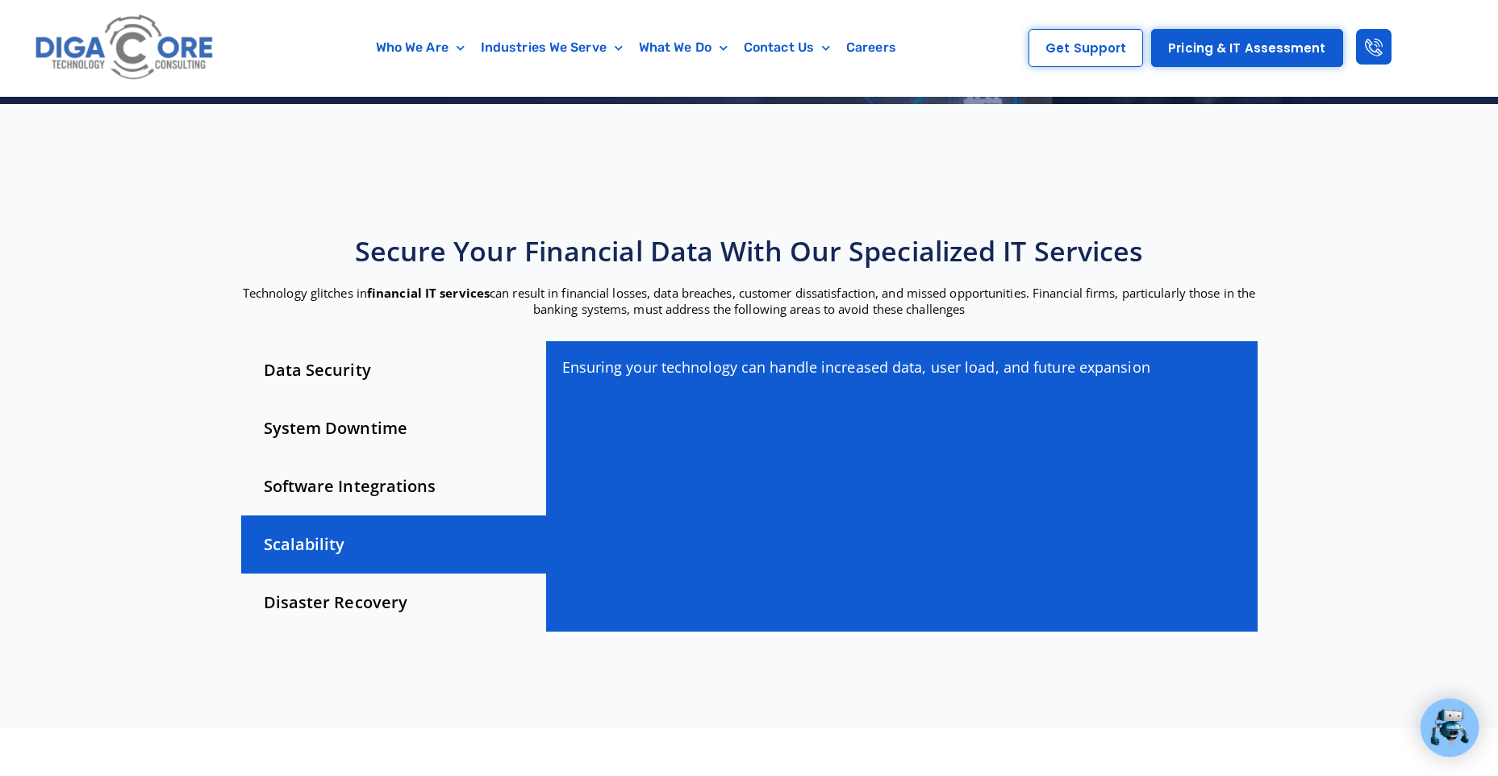
click at [409, 481] on div "Software Integrations" at bounding box center [393, 486] width 305 height 58
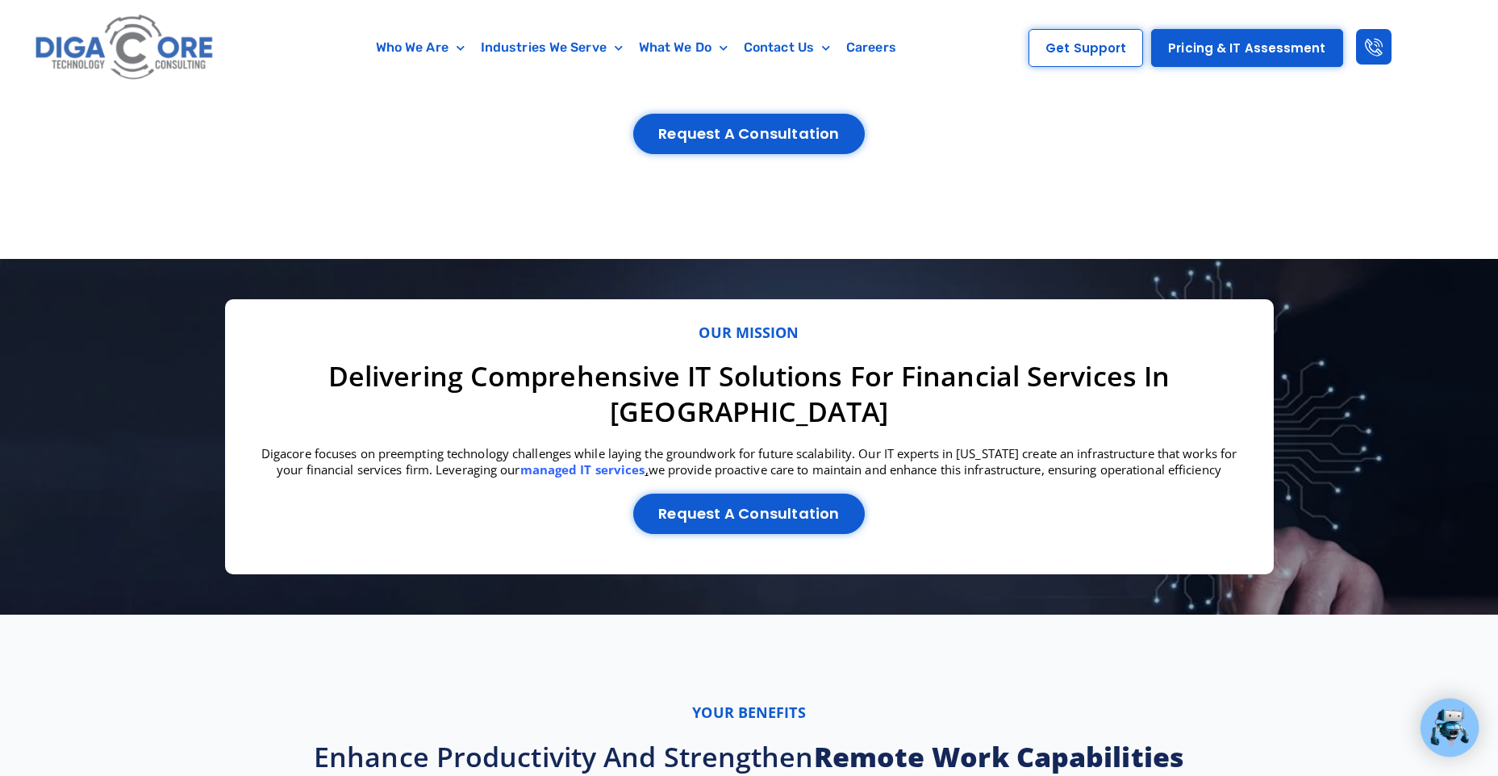
scroll to position [2098, 0]
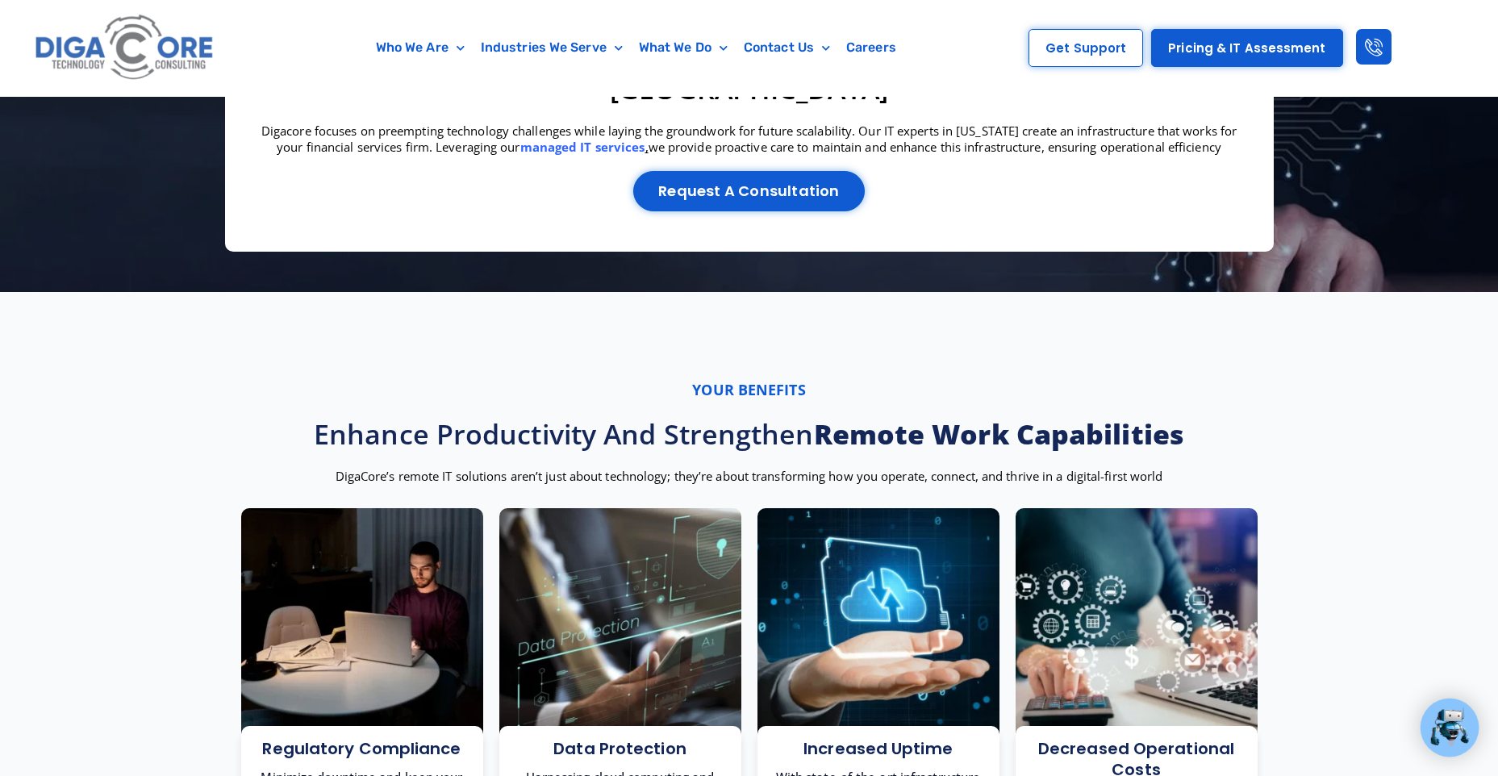
click at [744, 292] on section "Your benefits Enhance Productivity and Strengthen Remote Work Capabilities Diga…" at bounding box center [749, 695] width 1498 height 807
